Goal: Navigation & Orientation: Find specific page/section

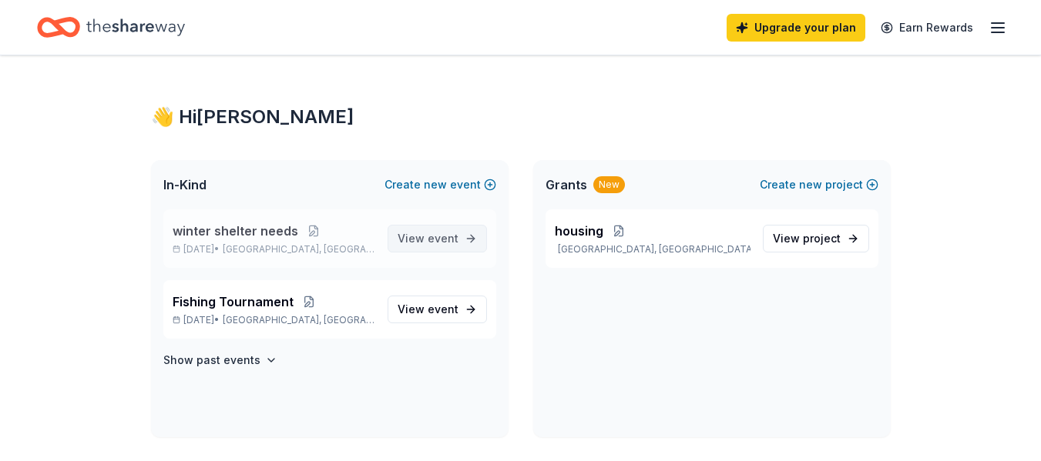
click at [433, 230] on span "View event" at bounding box center [427, 239] width 61 height 18
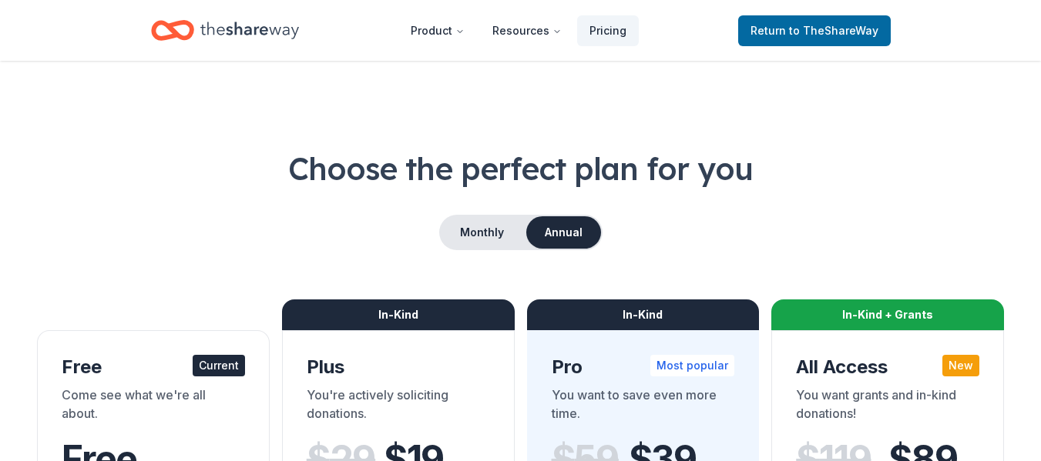
scroll to position [252, 0]
